Goal: Navigation & Orientation: Find specific page/section

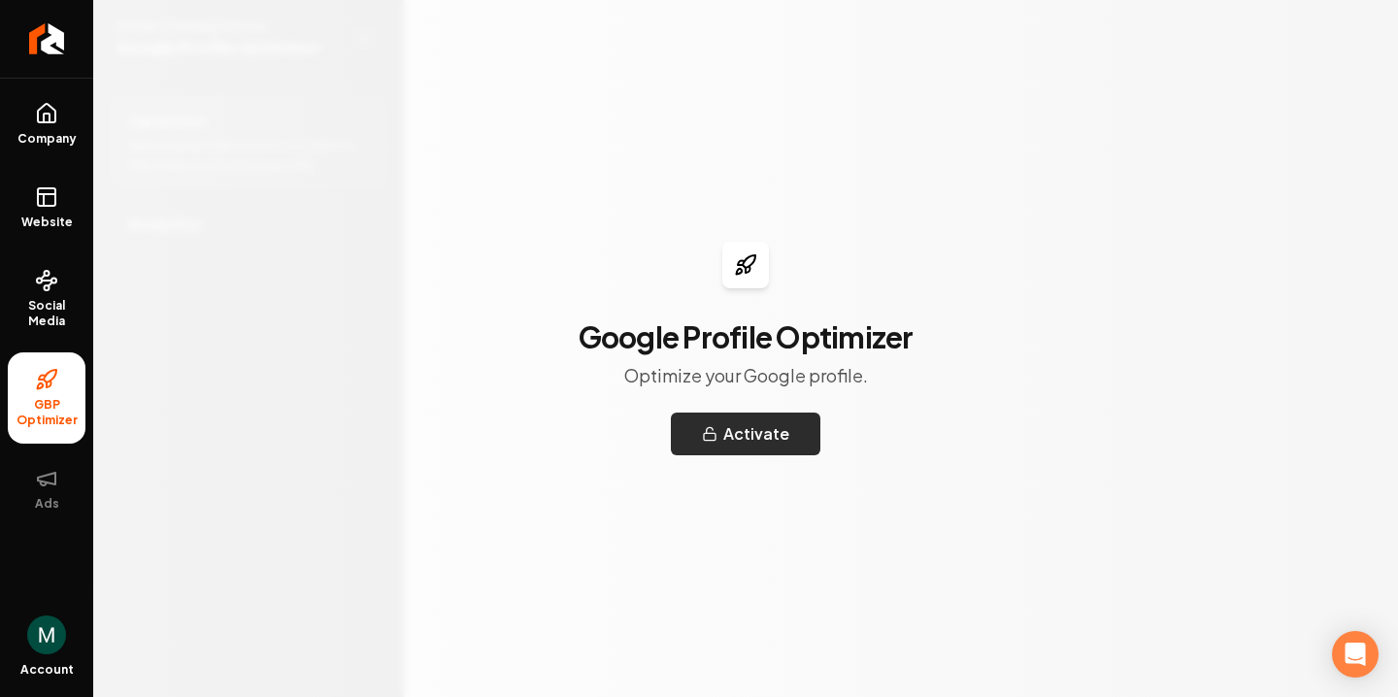
click at [764, 433] on button "Activate" at bounding box center [745, 433] width 149 height 43
click at [44, 313] on span "Social Media" at bounding box center [47, 313] width 78 height 31
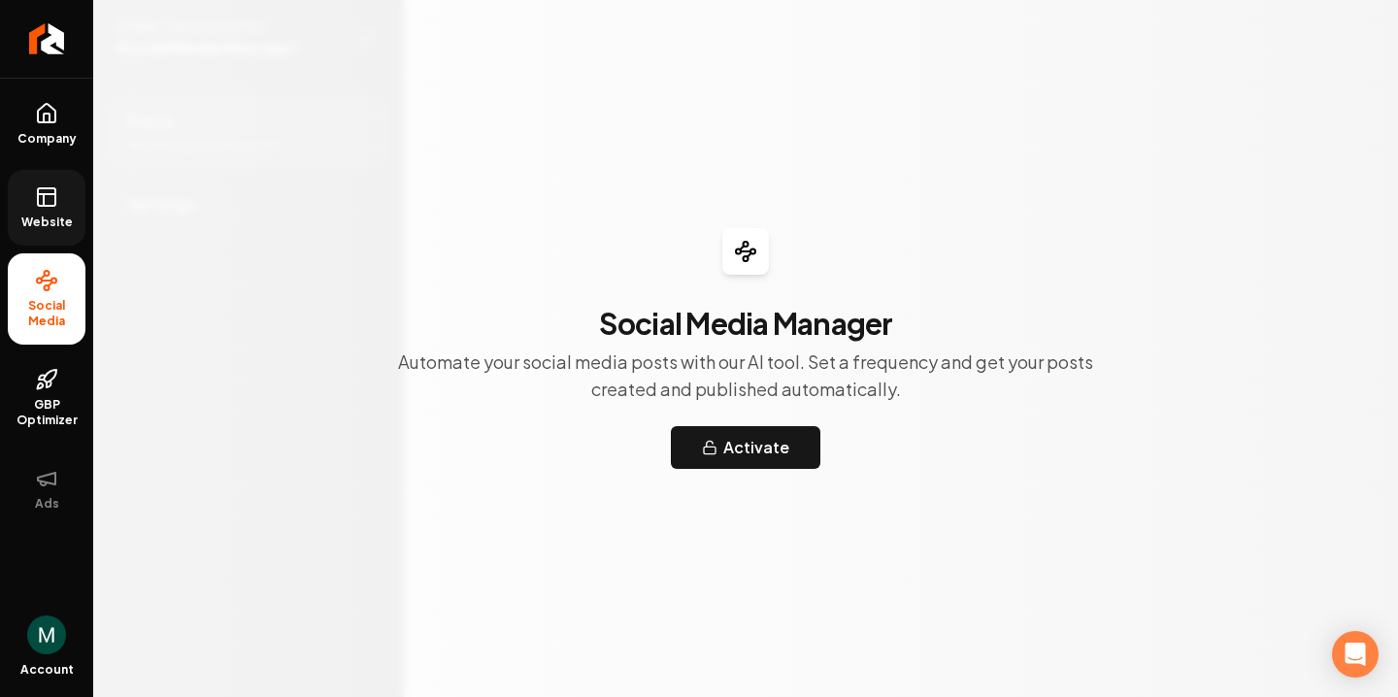
click at [39, 196] on icon at bounding box center [46, 196] width 23 height 23
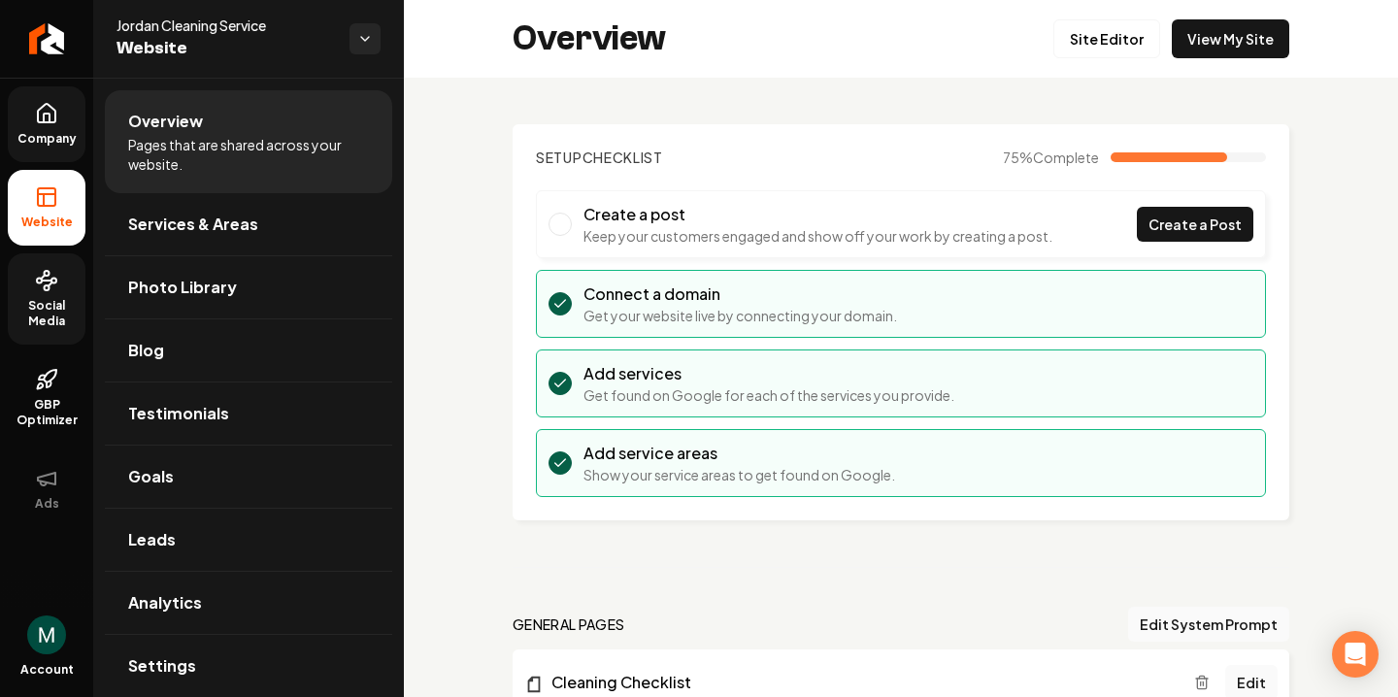
click at [38, 123] on icon at bounding box center [46, 113] width 23 height 23
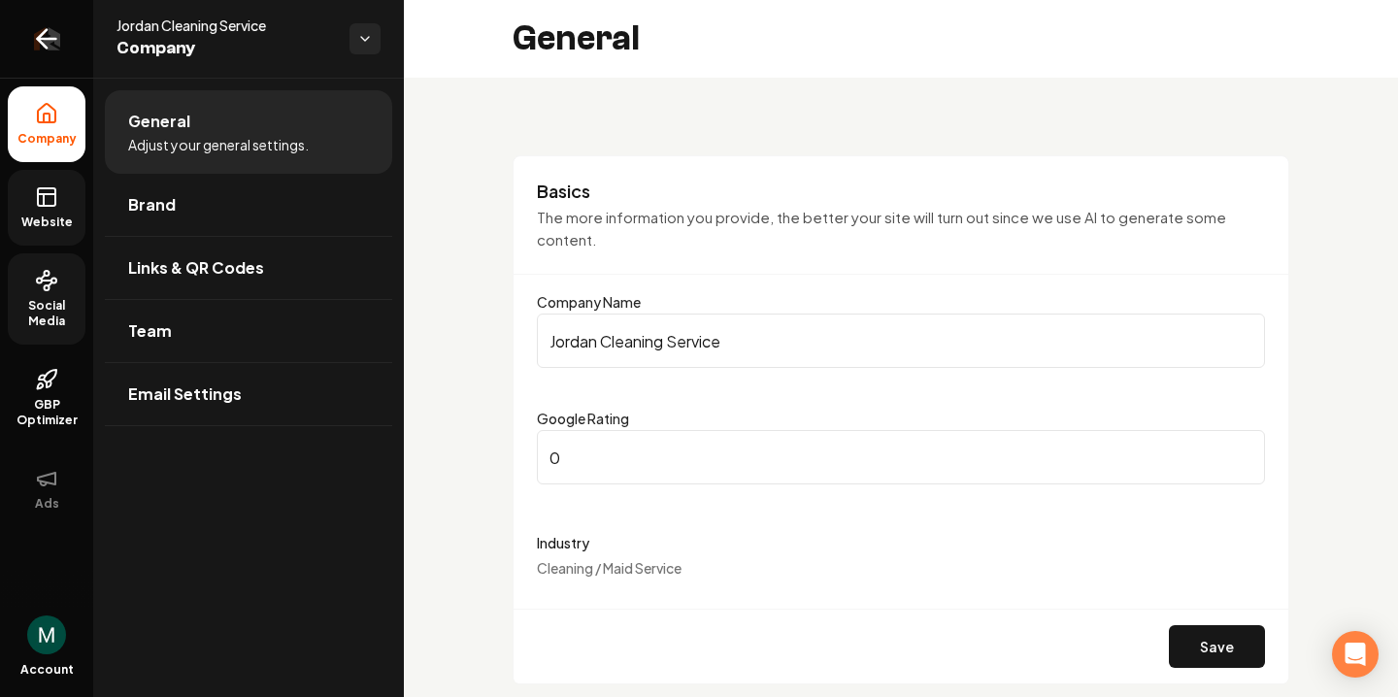
click at [50, 34] on icon "Return to dashboard" at bounding box center [46, 38] width 31 height 31
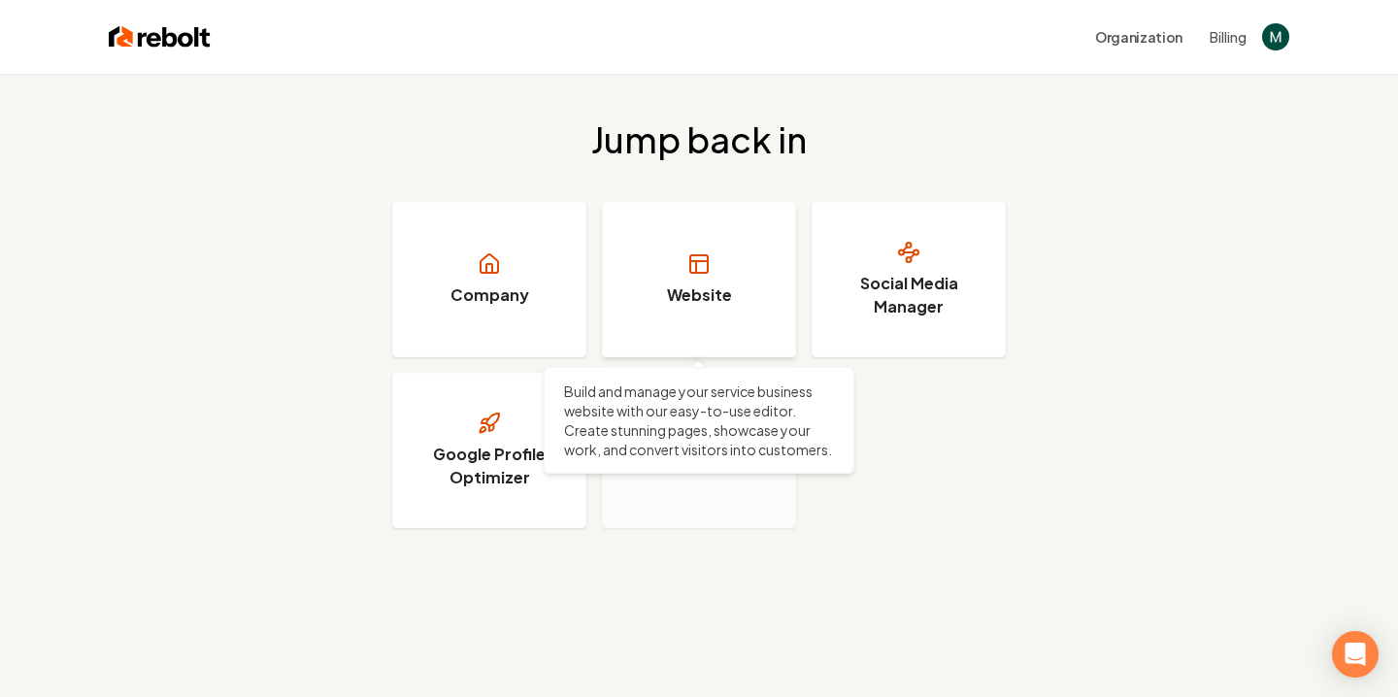
click at [677, 297] on h3 "Website" at bounding box center [699, 294] width 65 height 23
